Goal: Communication & Community: Answer question/provide support

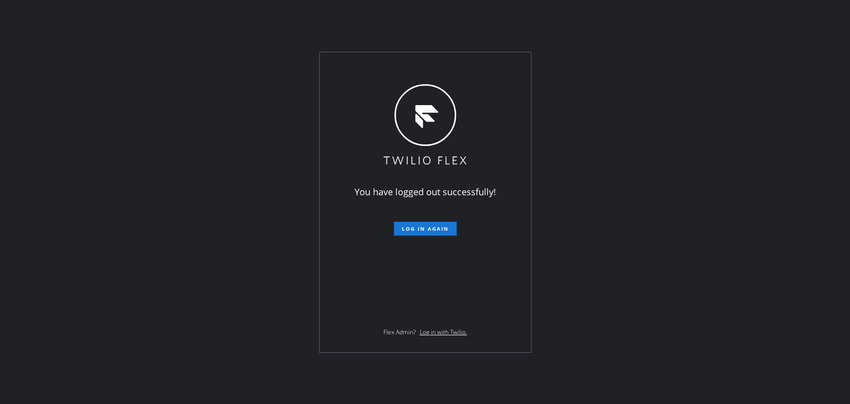
click at [420, 224] on button "Log in again" at bounding box center [425, 229] width 63 height 14
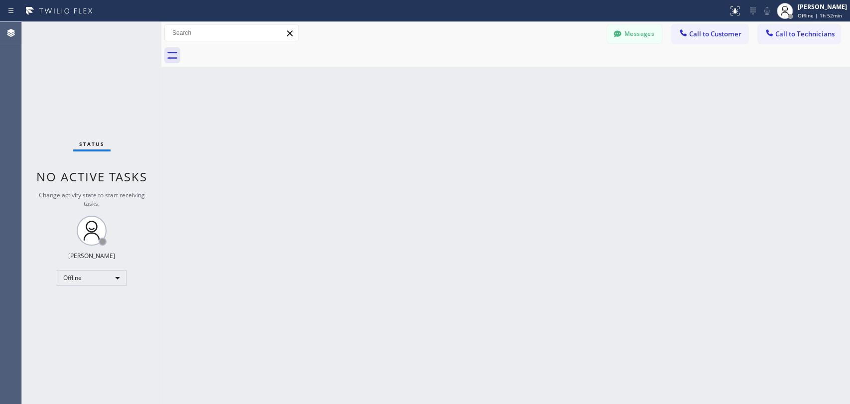
click at [813, 170] on div "Back to Dashboard Change Sender ID Customers Technicians TN [PERSON_NAME] [DATE…" at bounding box center [505, 213] width 689 height 382
click at [635, 34] on button "Messages" at bounding box center [634, 33] width 55 height 19
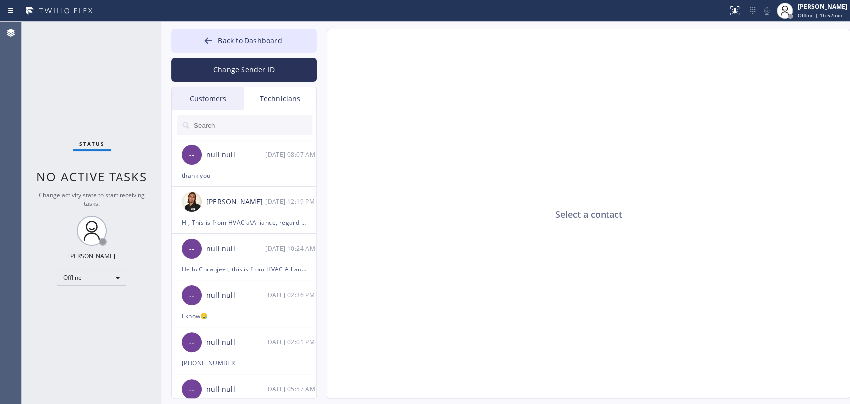
click at [222, 98] on div "Customers" at bounding box center [208, 98] width 72 height 23
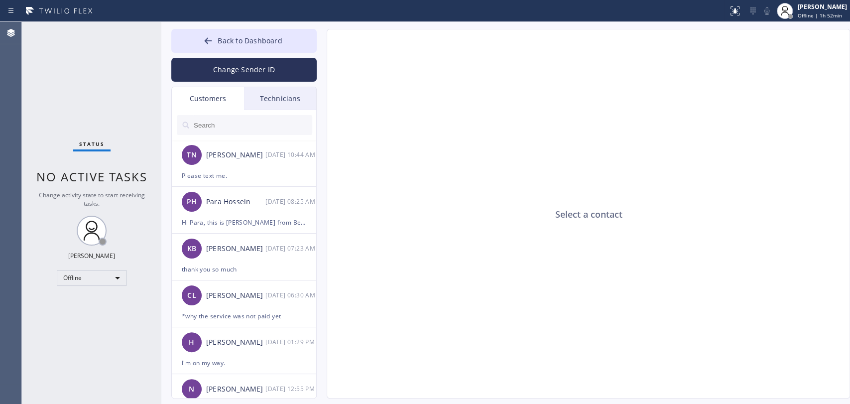
click at [223, 129] on input "text" at bounding box center [253, 125] width 120 height 20
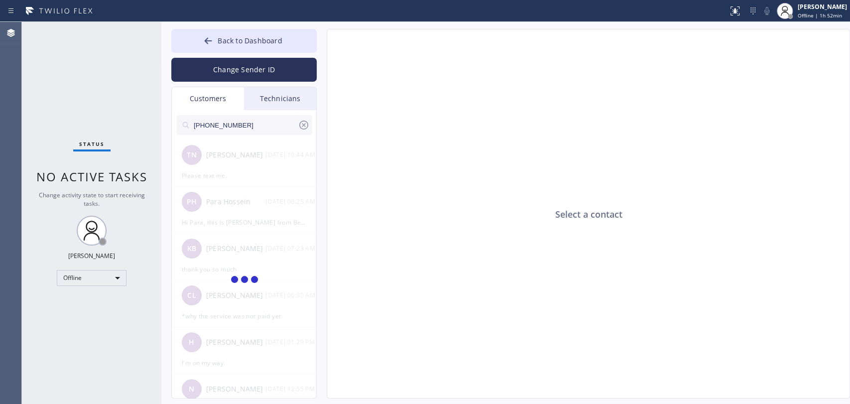
click at [198, 129] on input "[PHONE_NUMBER]" at bounding box center [245, 125] width 105 height 20
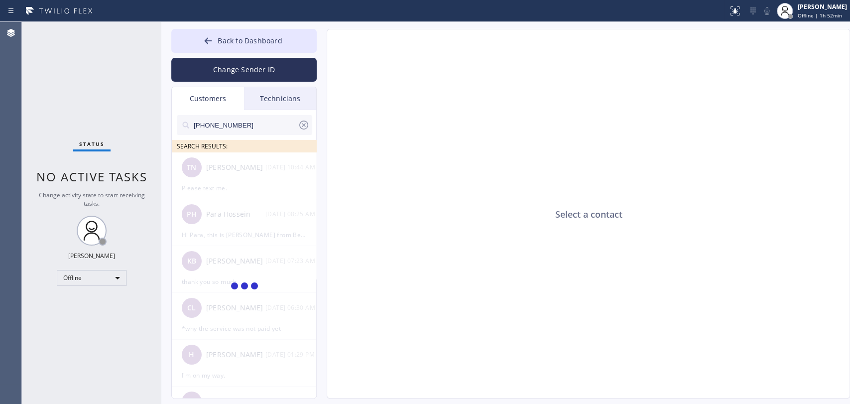
click at [195, 127] on input "[PHONE_NUMBER]" at bounding box center [245, 125] width 105 height 20
type input "[PHONE_NUMBER]"
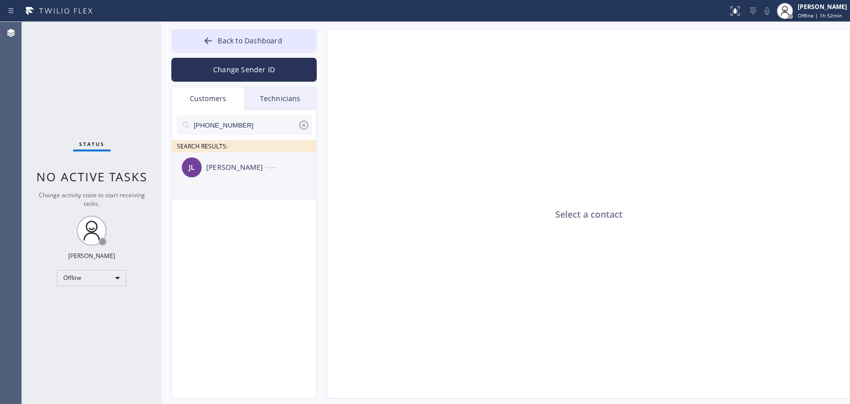
click at [243, 171] on div "[PERSON_NAME]" at bounding box center [235, 167] width 59 height 11
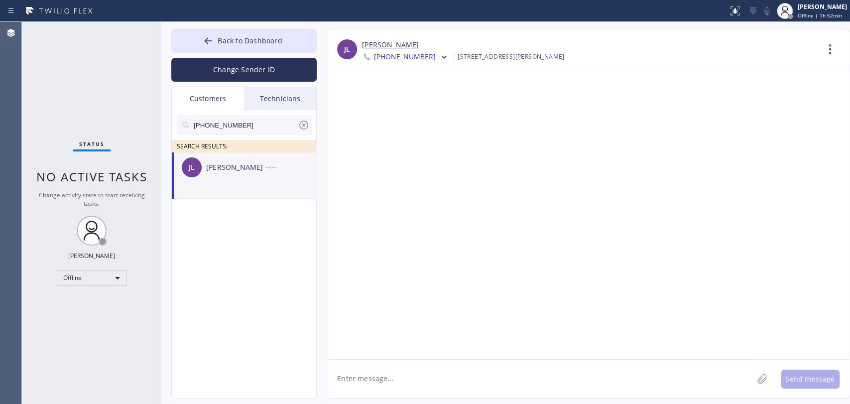
click at [243, 170] on div "[PERSON_NAME]" at bounding box center [235, 167] width 59 height 11
click at [442, 57] on icon at bounding box center [444, 57] width 5 height 3
click at [397, 125] on div "[PHONE_NUMBER]" at bounding box center [419, 125] width 115 height 23
click at [387, 390] on textarea at bounding box center [540, 379] width 426 height 38
paste textarea "[PHONE_NUMBER]"
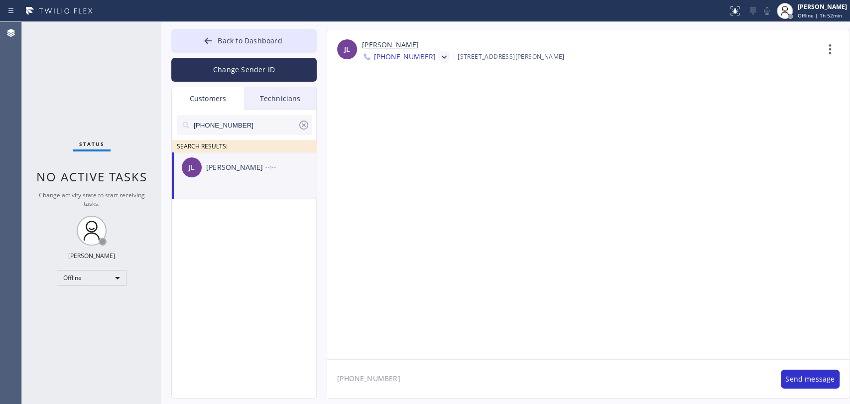
drag, startPoint x: 380, startPoint y: 377, endPoint x: 278, endPoint y: 377, distance: 102.1
click at [278, 377] on div "Back to Dashboard Change Sender ID Customers Technicians [PHONE_NUMBER] SEARCH …" at bounding box center [505, 213] width 689 height 382
type textarea "[PHONE_NUMBER]"
click at [287, 41] on button "Back to Dashboard" at bounding box center [243, 41] width 145 height 24
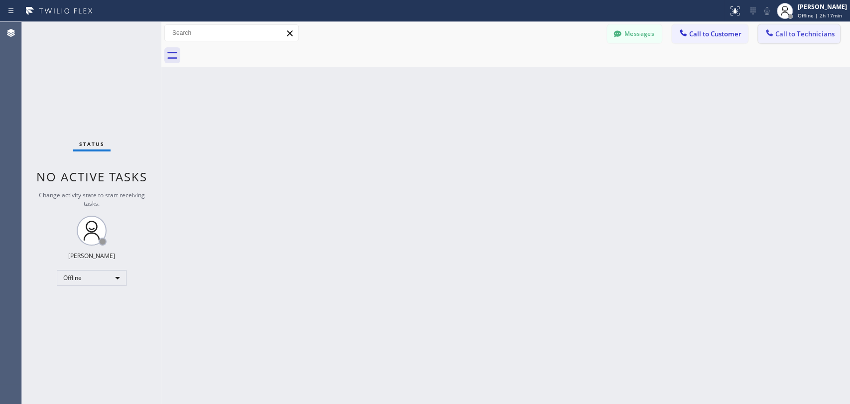
click at [780, 35] on span "Call to Technicians" at bounding box center [804, 33] width 59 height 9
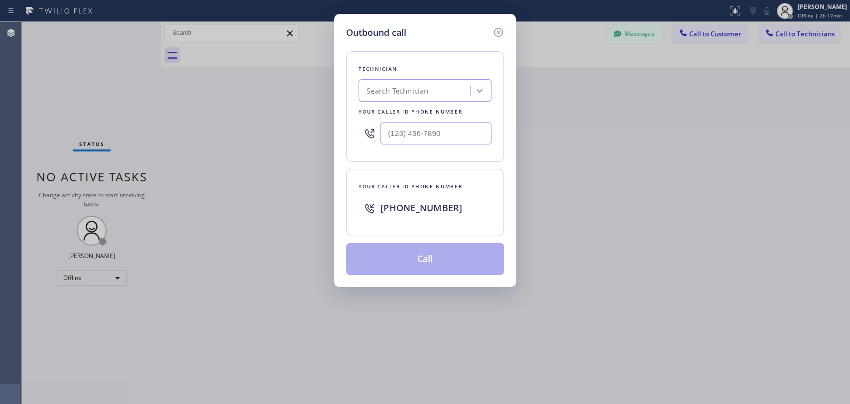
click at [422, 92] on div "Search Technician" at bounding box center [398, 90] width 62 height 11
type input "[PERSON_NAME]"
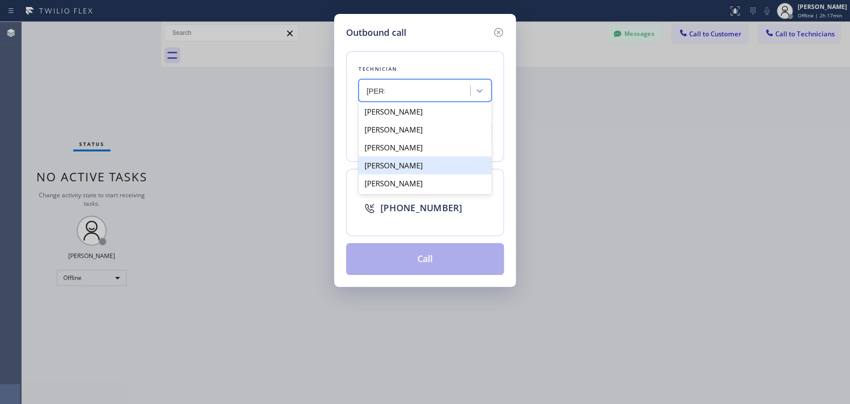
click at [428, 163] on div "[PERSON_NAME]" at bounding box center [425, 165] width 133 height 18
type input "[PHONE_NUMBER]"
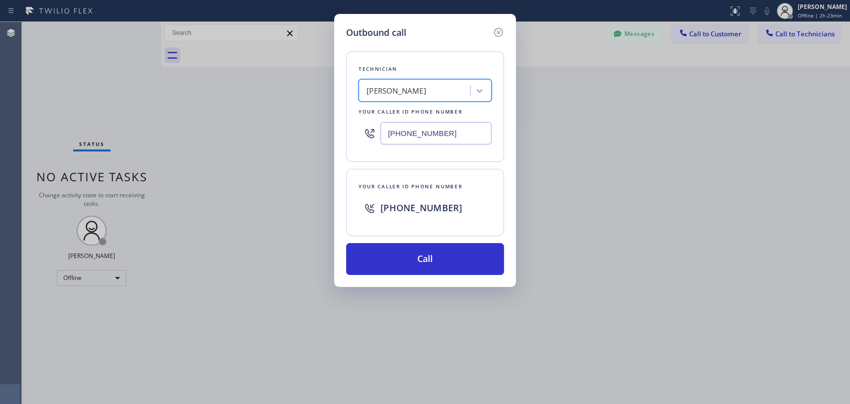
click at [765, 168] on div "Outbound call Technician option [PERSON_NAME], selected. 5 results available. S…" at bounding box center [425, 202] width 850 height 404
click at [485, 93] on div at bounding box center [480, 91] width 18 height 18
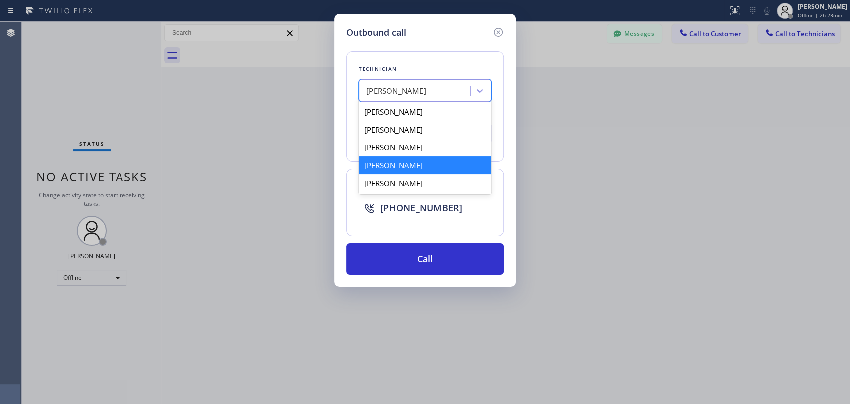
click at [461, 93] on div "[PERSON_NAME]" at bounding box center [416, 90] width 109 height 17
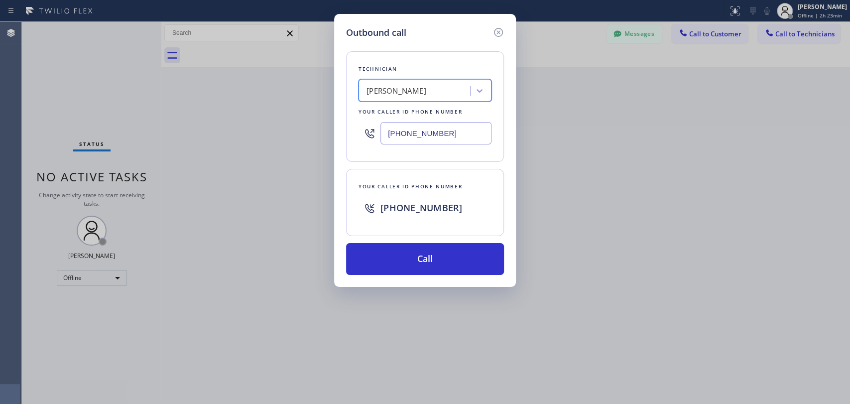
click at [441, 95] on div "[PERSON_NAME]" at bounding box center [416, 90] width 109 height 17
type input "[PERSON_NAME]"
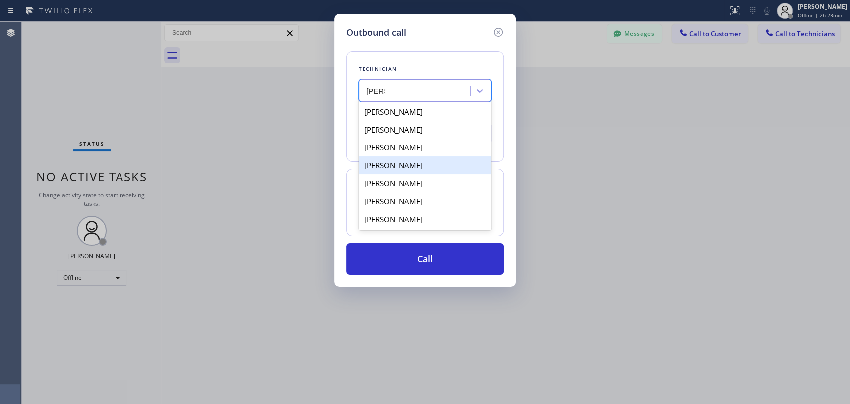
click at [418, 171] on div "[PERSON_NAME]" at bounding box center [425, 165] width 133 height 18
type input "[PHONE_NUMBER]"
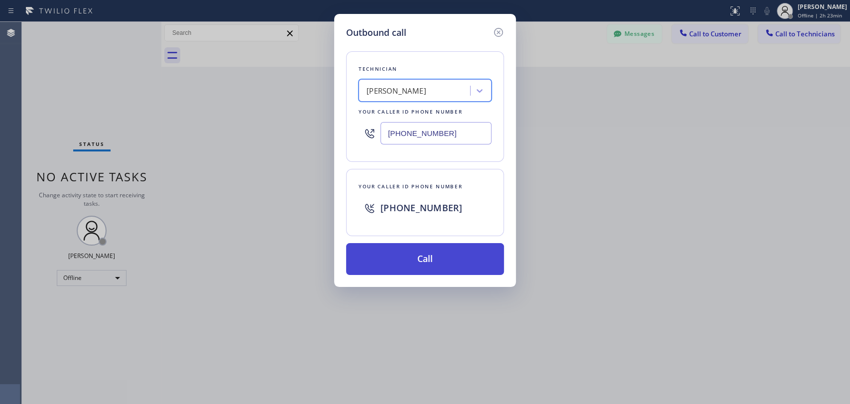
click at [437, 251] on button "Call" at bounding box center [425, 259] width 158 height 32
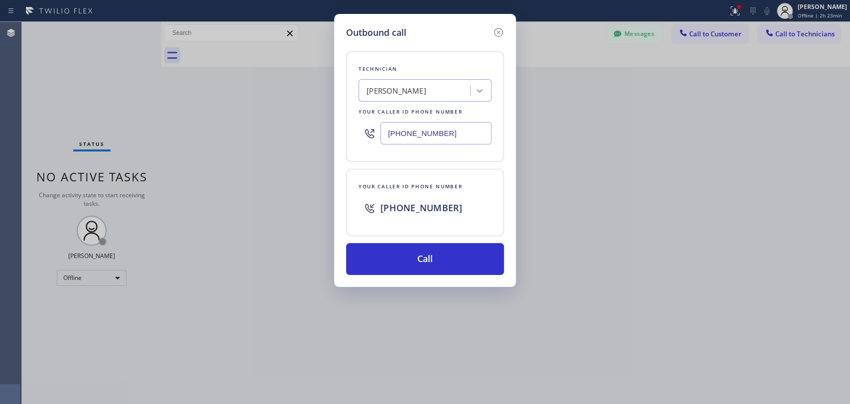
click at [518, 61] on div "Outbound call Technician [PERSON_NAME] Your caller id phone number [PHONE_NUMBE…" at bounding box center [425, 202] width 850 height 404
click at [430, 259] on button "Call" at bounding box center [425, 259] width 158 height 32
drag, startPoint x: 498, startPoint y: 31, endPoint x: 387, endPoint y: 76, distance: 118.8
click at [497, 31] on icon at bounding box center [498, 32] width 9 height 9
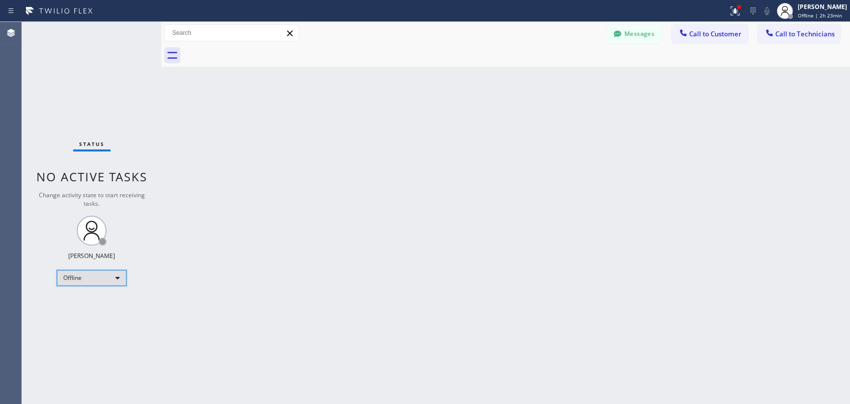
click at [87, 273] on div "Offline" at bounding box center [92, 278] width 70 height 16
click at [86, 313] on li "Unavailable" at bounding box center [91, 315] width 68 height 12
click at [778, 36] on span "Call to Technicians" at bounding box center [804, 33] width 59 height 9
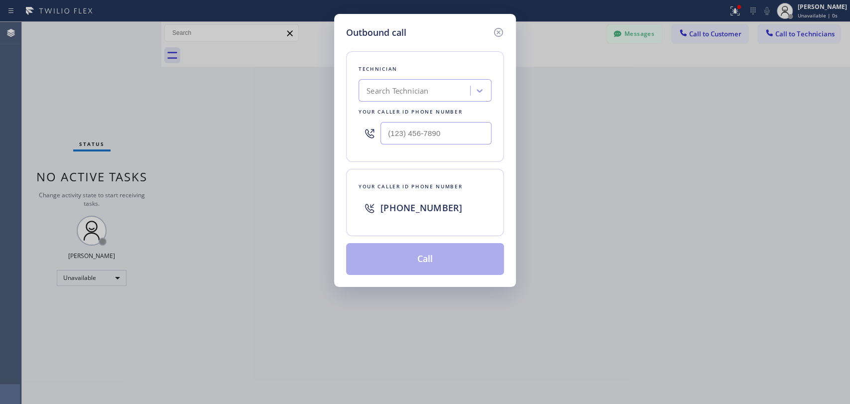
click at [414, 94] on div "Search Technician" at bounding box center [398, 90] width 62 height 11
type input "[PERSON_NAME]"
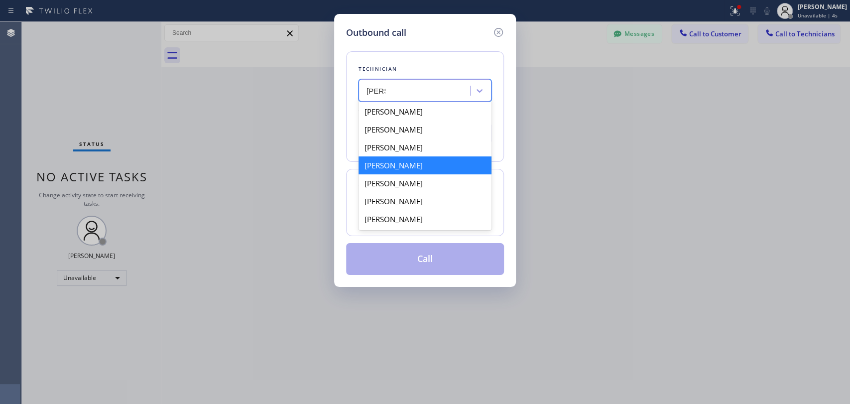
click at [414, 172] on div "[PERSON_NAME]" at bounding box center [425, 165] width 133 height 18
type input "[PHONE_NUMBER]"
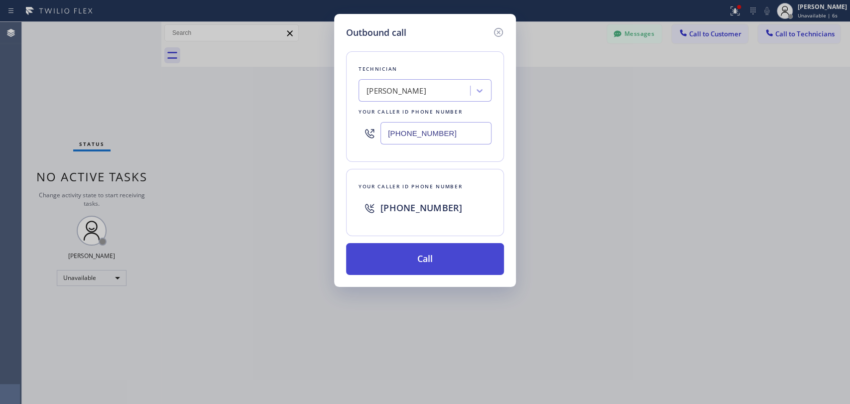
click at [411, 253] on button "Call" at bounding box center [425, 259] width 158 height 32
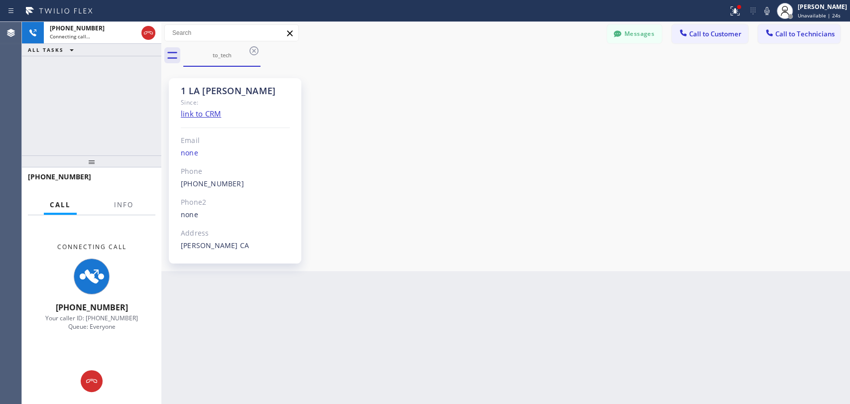
click at [757, 169] on div "1 LA [PERSON_NAME] Since: link to CRM Email none Phone [PHONE_NUMBER] Outbound …" at bounding box center [506, 168] width 684 height 199
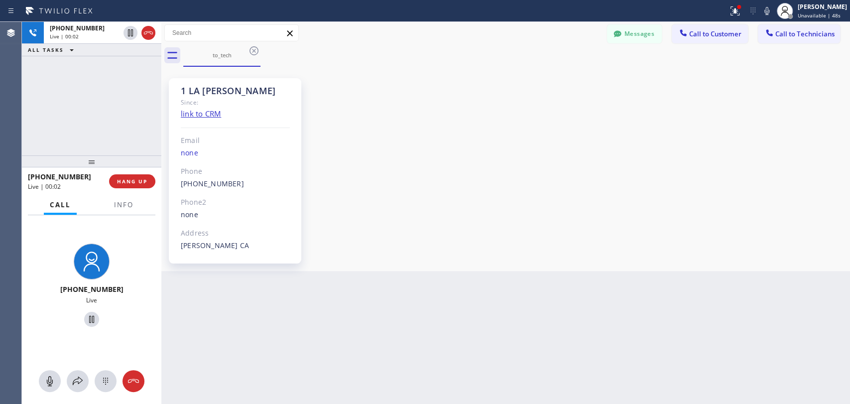
click at [729, 103] on div "1 LA [PERSON_NAME] Since: link to CRM Email none Phone [PHONE_NUMBER] Outbound …" at bounding box center [506, 168] width 684 height 199
click at [135, 181] on span "HANG UP" at bounding box center [132, 181] width 30 height 7
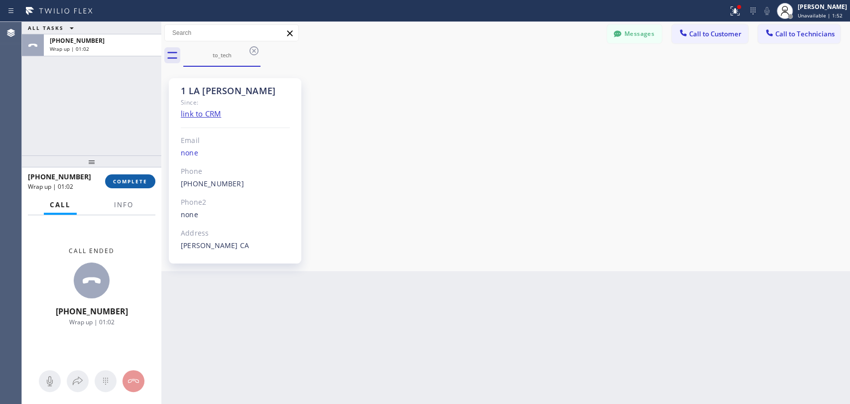
click at [135, 184] on span "COMPLETE" at bounding box center [130, 181] width 34 height 7
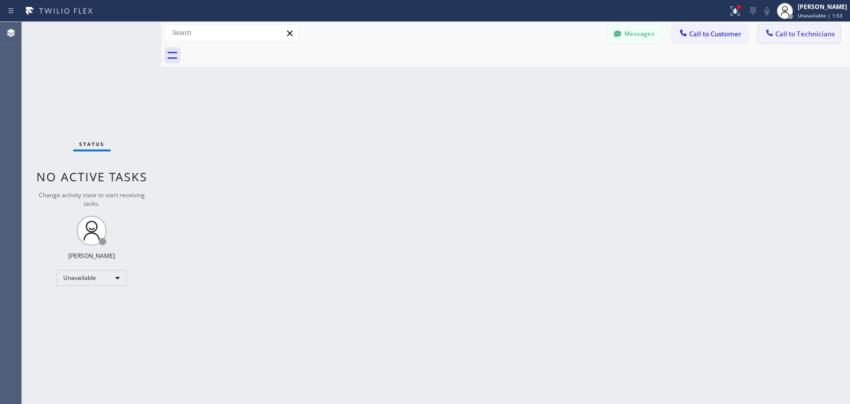
click at [785, 30] on span "Call to Technicians" at bounding box center [804, 33] width 59 height 9
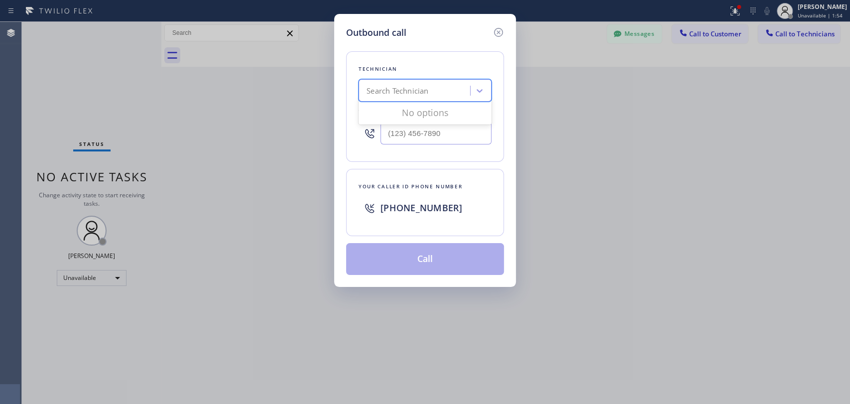
click at [414, 87] on div "Search Technician" at bounding box center [398, 90] width 62 height 11
type input "[PERSON_NAME]"
click at [418, 113] on div "[PERSON_NAME]" at bounding box center [425, 112] width 133 height 18
type input "[PHONE_NUMBER]"
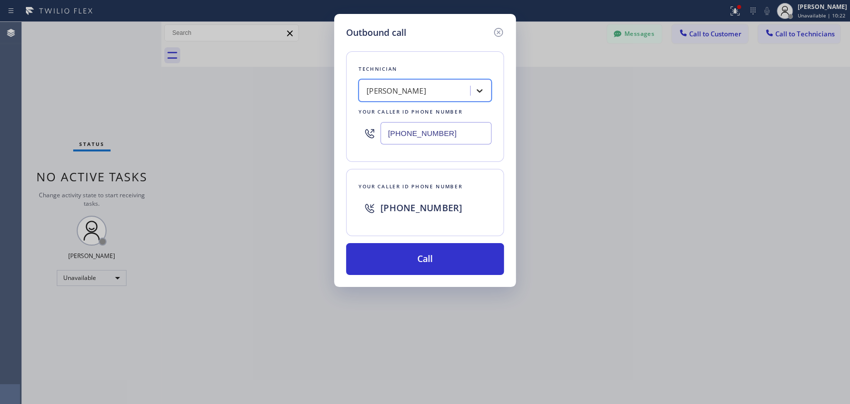
click at [482, 88] on icon at bounding box center [480, 91] width 10 height 10
type input "milad"
click at [453, 109] on div "[PERSON_NAME]" at bounding box center [425, 112] width 133 height 18
type input "[PHONE_NUMBER]"
click at [425, 260] on button "Call" at bounding box center [425, 259] width 158 height 32
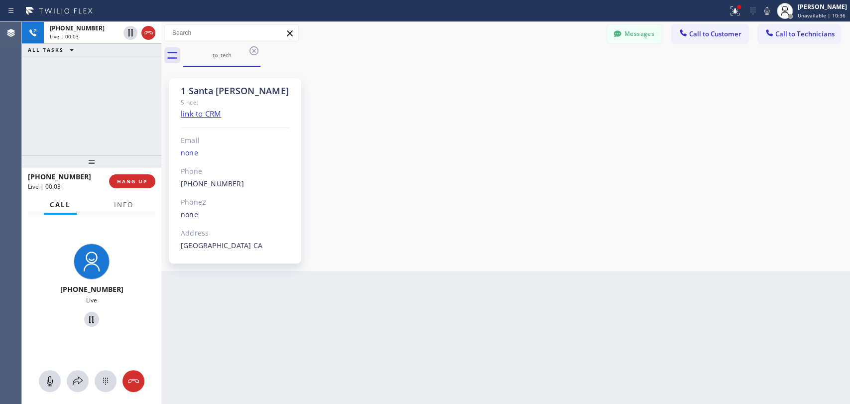
click at [690, 198] on div "1 Santa [PERSON_NAME] Since: link to CRM Email none Phone [PHONE_NUMBER] Outbou…" at bounding box center [506, 168] width 684 height 199
click at [129, 184] on span "HANG UP" at bounding box center [132, 181] width 30 height 7
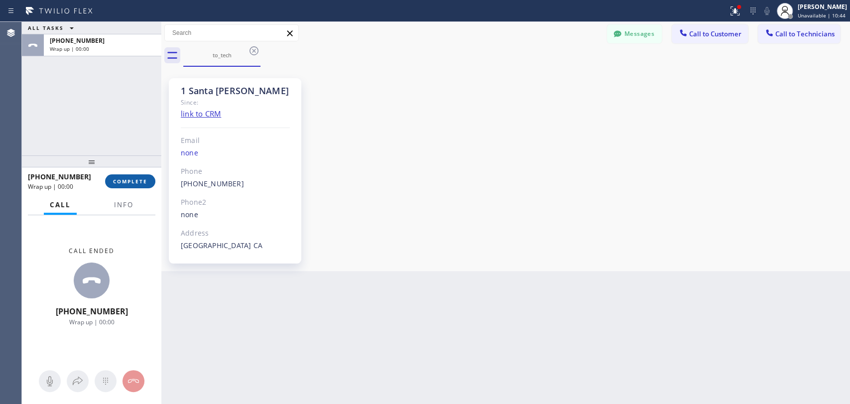
click at [129, 184] on span "COMPLETE" at bounding box center [130, 181] width 34 height 7
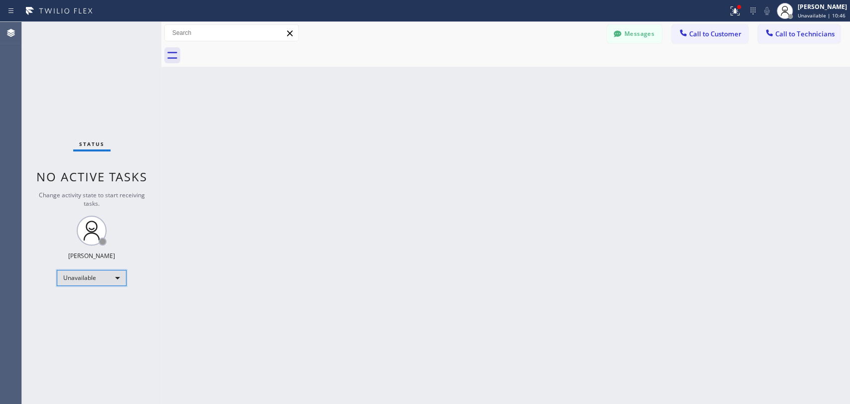
click at [105, 279] on div "Unavailable" at bounding box center [92, 278] width 70 height 16
click at [103, 307] on li "Available" at bounding box center [91, 303] width 68 height 12
click at [795, 38] on button "Call to Technicians" at bounding box center [799, 33] width 82 height 19
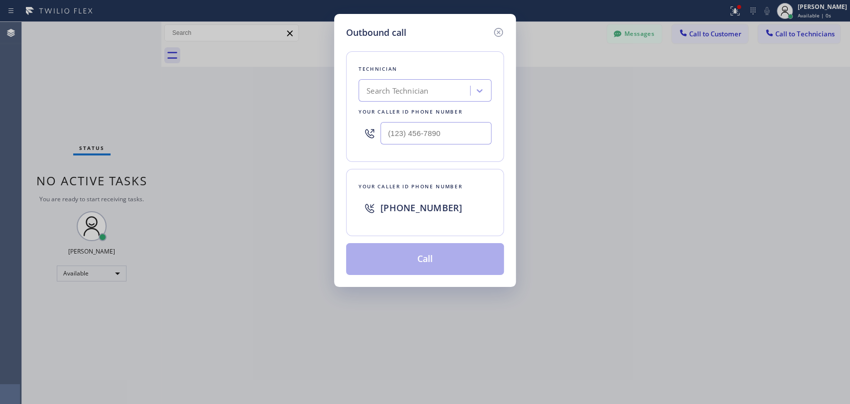
click at [391, 93] on div "Search Technician" at bounding box center [398, 90] width 62 height 11
type input "milad"
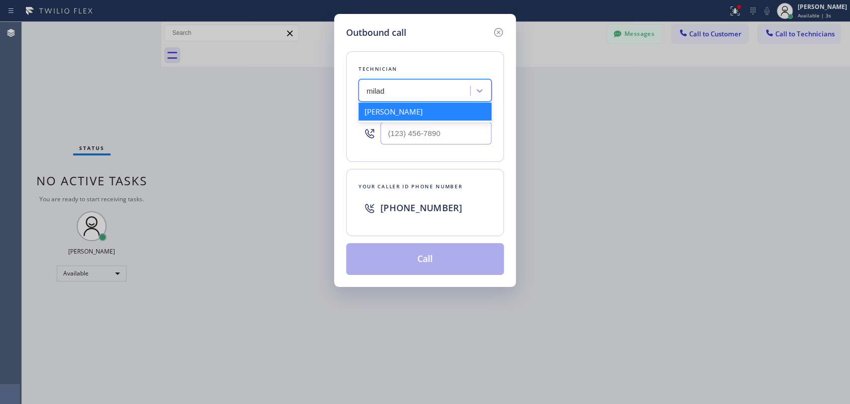
click at [411, 109] on div "[PERSON_NAME]" at bounding box center [425, 112] width 133 height 18
type input "[PHONE_NUMBER]"
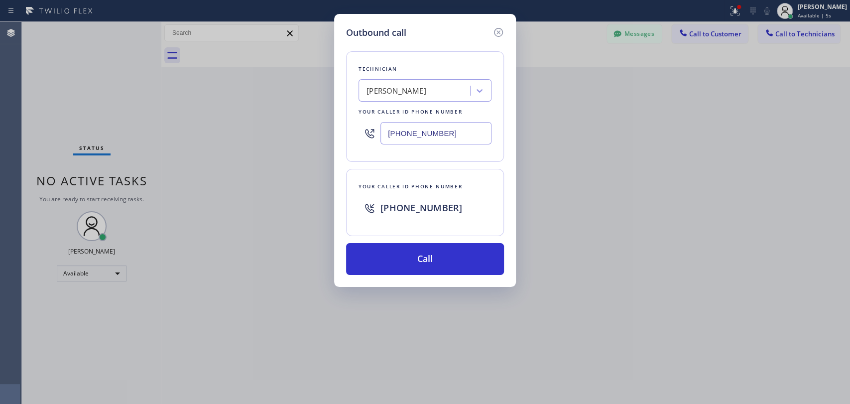
click at [424, 128] on input "[PHONE_NUMBER]" at bounding box center [436, 133] width 111 height 22
click at [429, 255] on button "Call" at bounding box center [425, 259] width 158 height 32
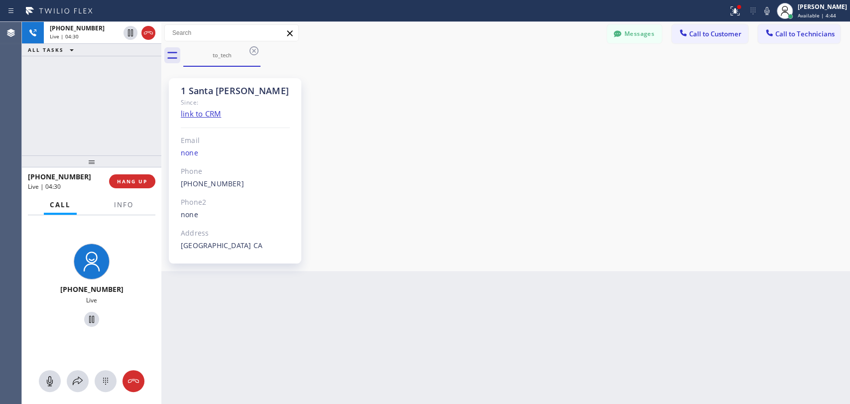
click at [125, 129] on div "[PHONE_NUMBER] Live | 04:30 ALL TASKS ALL TASKS ACTIVE TASKS TASKS IN WRAP UP" at bounding box center [91, 88] width 139 height 133
click at [141, 183] on span "HANG UP" at bounding box center [132, 181] width 30 height 7
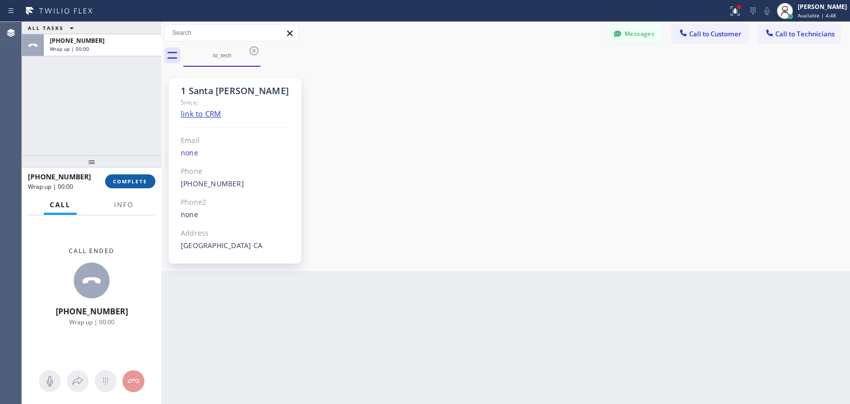
click at [135, 179] on span "COMPLETE" at bounding box center [130, 181] width 34 height 7
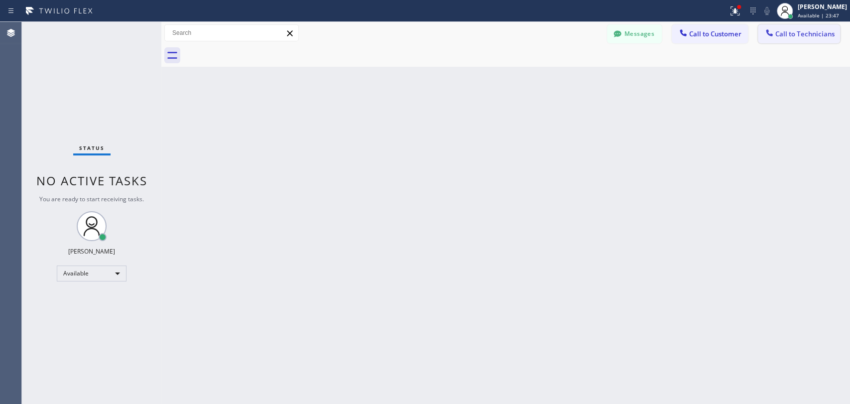
click at [778, 30] on span "Call to Technicians" at bounding box center [804, 33] width 59 height 9
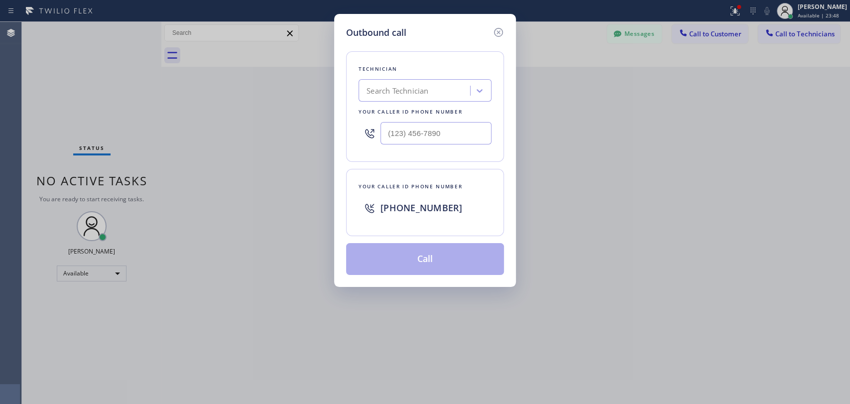
click at [443, 95] on div "Search Technician" at bounding box center [416, 90] width 109 height 17
type input "vadim"
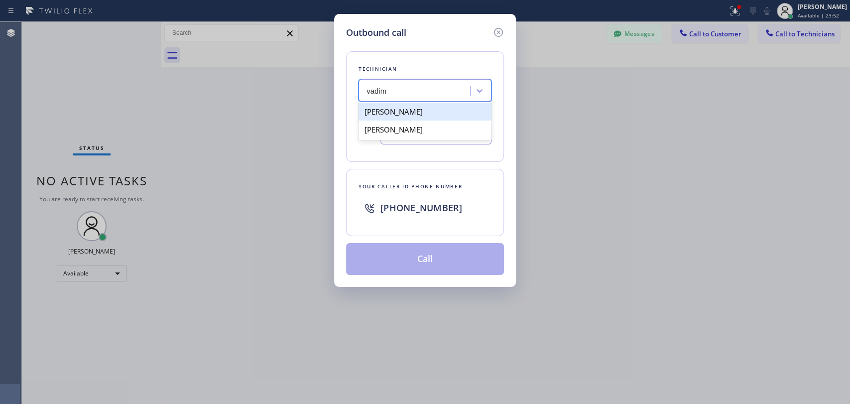
click at [434, 115] on div "[PERSON_NAME]" at bounding box center [425, 112] width 133 height 18
type input "[PHONE_NUMBER]"
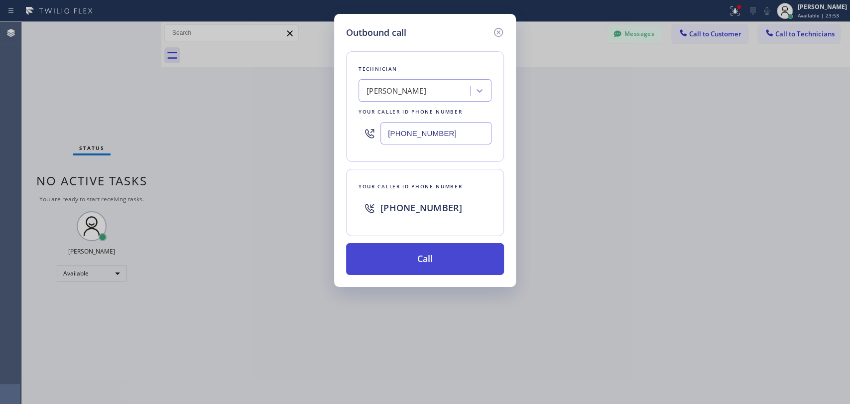
click at [415, 262] on button "Call" at bounding box center [425, 259] width 158 height 32
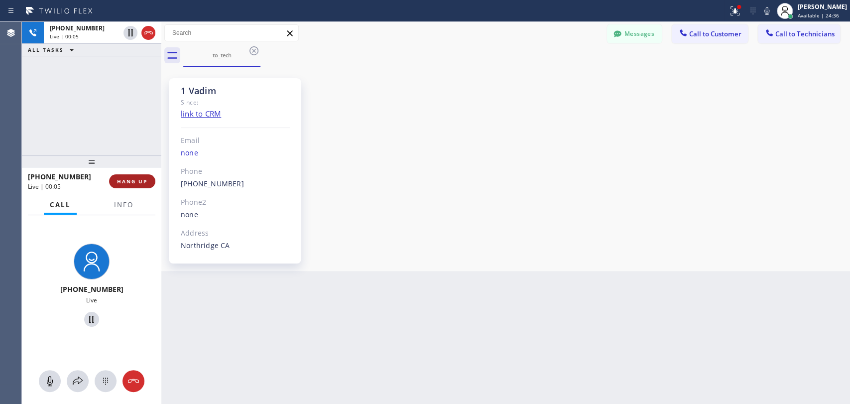
click at [141, 184] on span "HANG UP" at bounding box center [132, 181] width 30 height 7
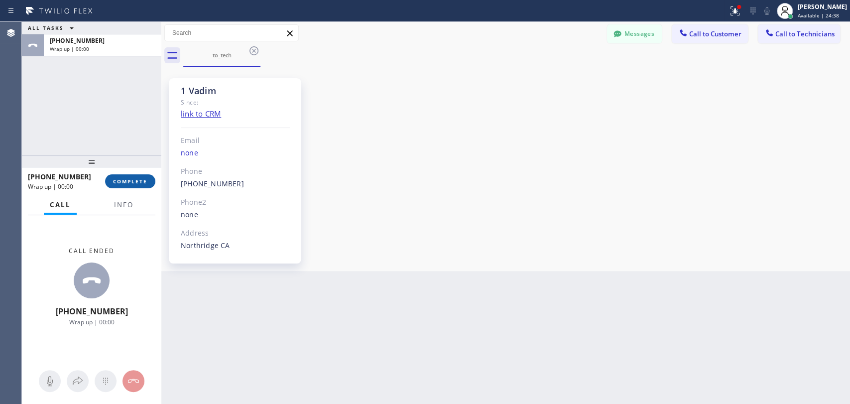
click at [131, 182] on span "COMPLETE" at bounding box center [130, 181] width 34 height 7
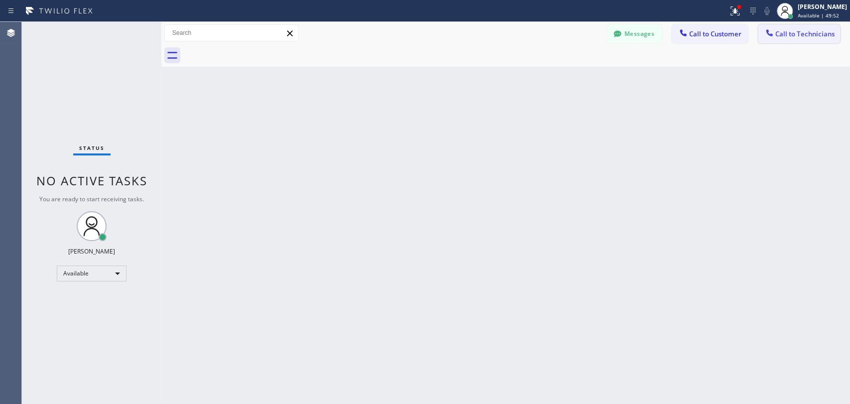
click at [798, 34] on span "Call to Technicians" at bounding box center [804, 33] width 59 height 9
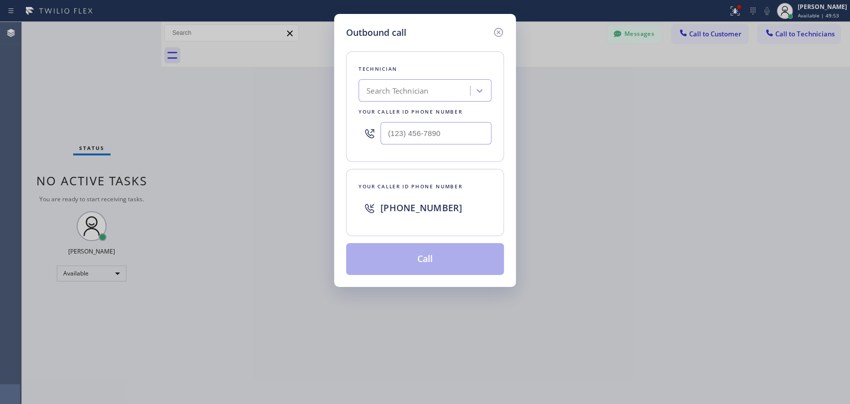
click at [406, 90] on div "Search Technician" at bounding box center [398, 90] width 62 height 11
type input "[PERSON_NAME]"
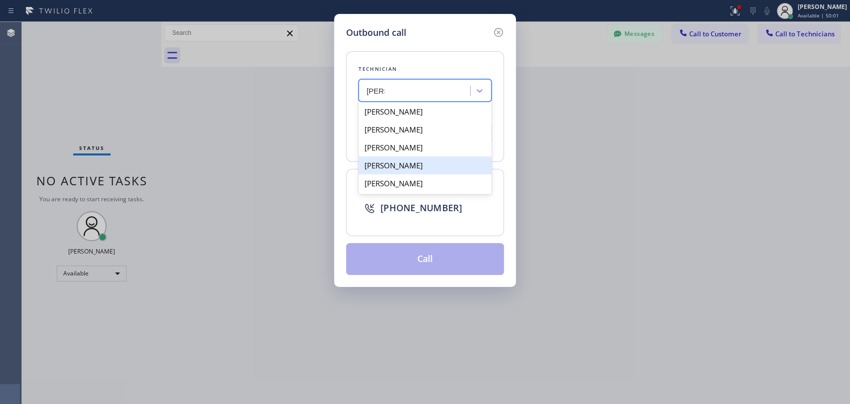
click at [423, 171] on div "[PERSON_NAME]" at bounding box center [425, 165] width 133 height 18
type input "[PHONE_NUMBER]"
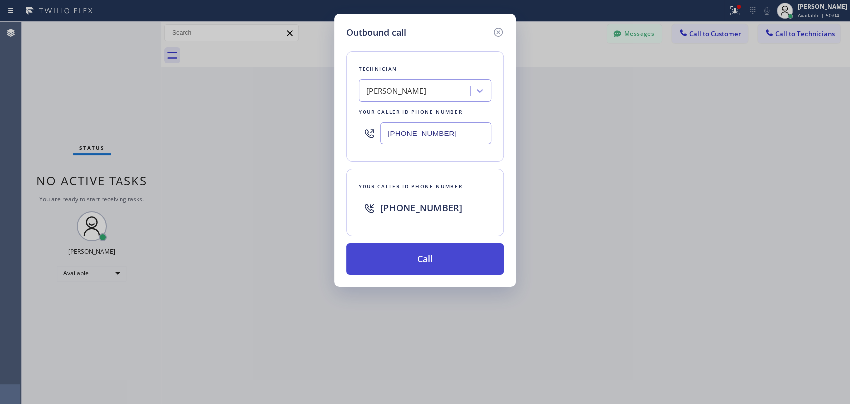
click at [441, 265] on button "Call" at bounding box center [425, 259] width 158 height 32
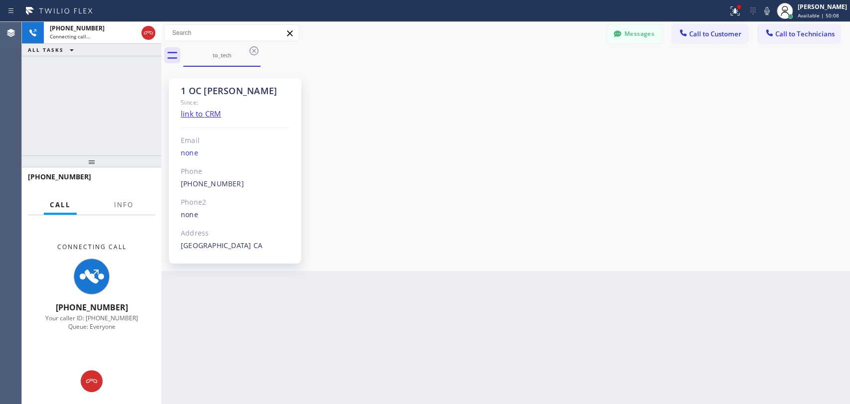
drag, startPoint x: 712, startPoint y: 328, endPoint x: 543, endPoint y: 255, distance: 184.2
click at [712, 328] on div "Back to Dashboard Change Sender ID Customers Technicians [PHONE_NUMBER] SEARCH …" at bounding box center [505, 213] width 689 height 382
click at [484, 169] on div "1 OC [PERSON_NAME] Since: link to CRM Email none Phone [PHONE_NUMBER] Outbound …" at bounding box center [506, 168] width 684 height 199
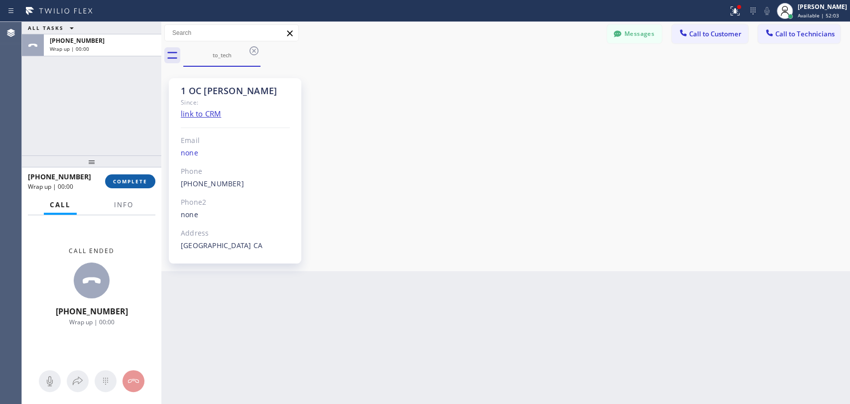
click at [140, 180] on span "COMPLETE" at bounding box center [130, 181] width 34 height 7
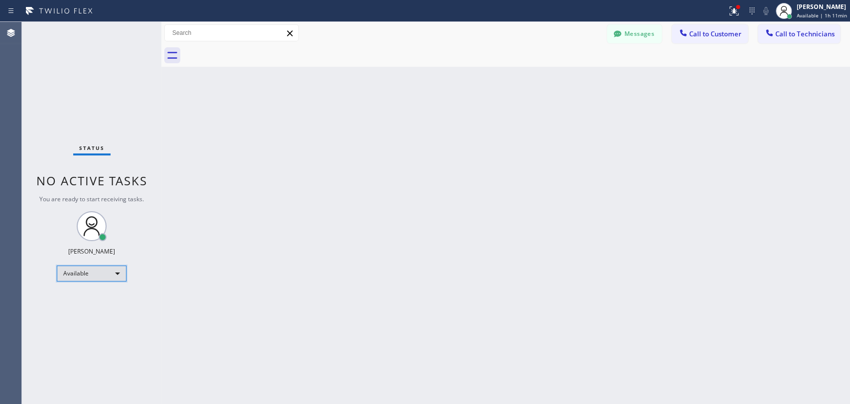
click at [97, 274] on div "Available" at bounding box center [92, 273] width 70 height 16
click at [94, 287] on li "Offline" at bounding box center [91, 286] width 68 height 12
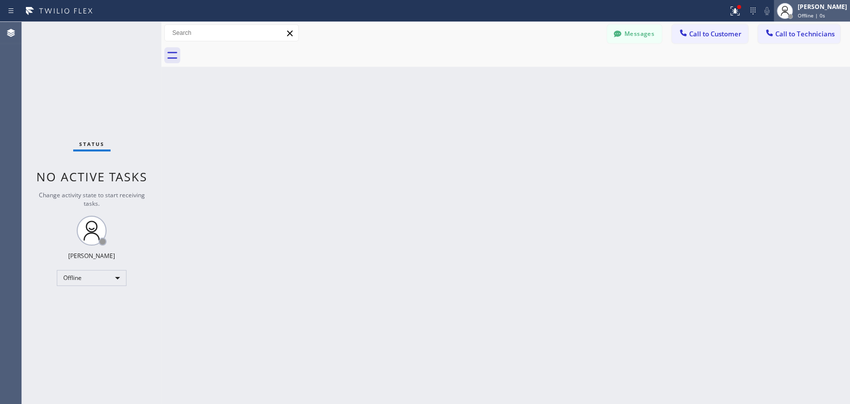
click at [801, 9] on div "[PERSON_NAME]" at bounding box center [822, 6] width 49 height 8
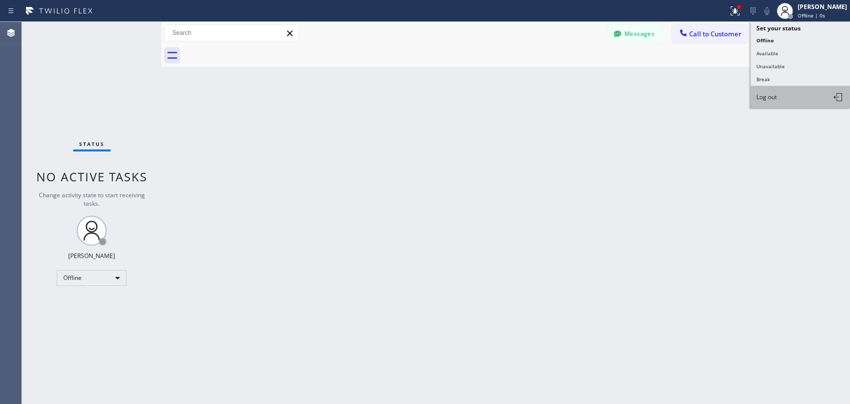
click at [793, 99] on button "Log out" at bounding box center [801, 97] width 100 height 22
